Goal: Transaction & Acquisition: Download file/media

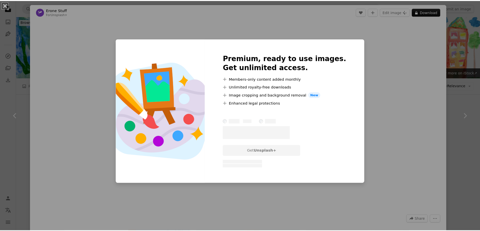
scroll to position [1561, 0]
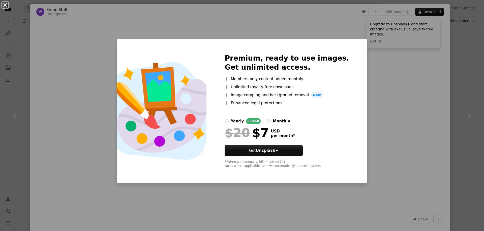
drag, startPoint x: 471, startPoint y: 141, endPoint x: 466, endPoint y: 144, distance: 5.7
click at [468, 143] on div "An X shape Premium, ready to use images. Get unlimited access. A plus sign Memb…" at bounding box center [242, 115] width 484 height 231
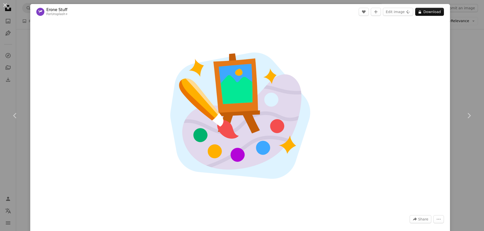
click at [460, 55] on div "An X shape Chevron left Chevron right Erone Stuff For Unsplash+ A heart A plus …" at bounding box center [242, 115] width 484 height 231
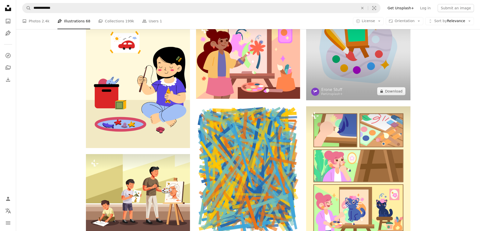
scroll to position [1587, 0]
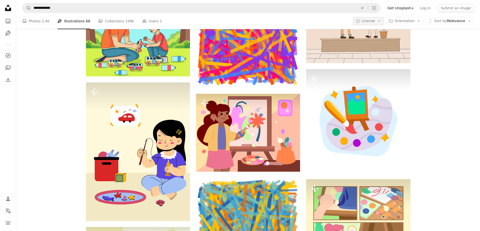
click at [383, 24] on button "A copyright icon © License Arrow down" at bounding box center [368, 21] width 31 height 8
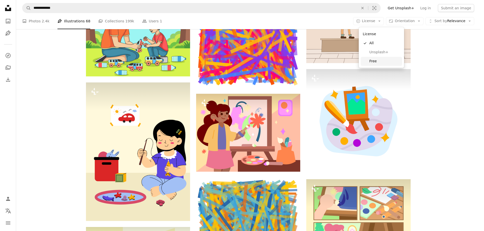
click at [371, 60] on span "Free" at bounding box center [384, 61] width 31 height 5
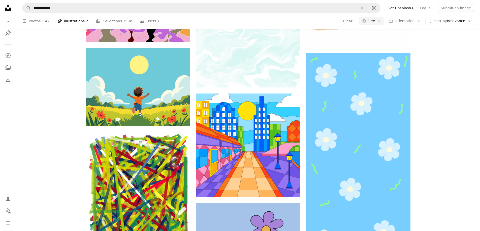
scroll to position [838, 0]
